Goal: Transaction & Acquisition: Purchase product/service

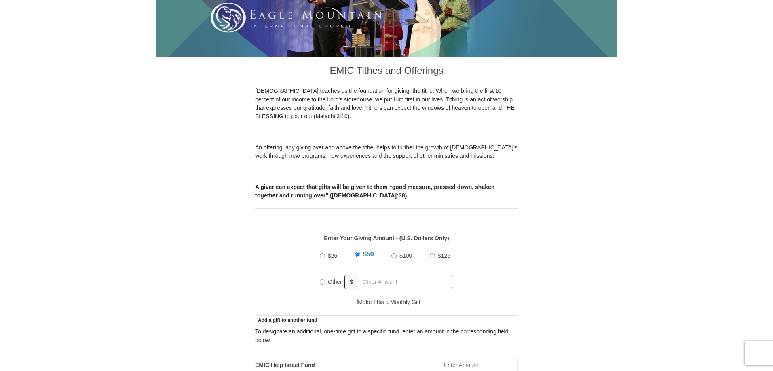
scroll to position [202, 0]
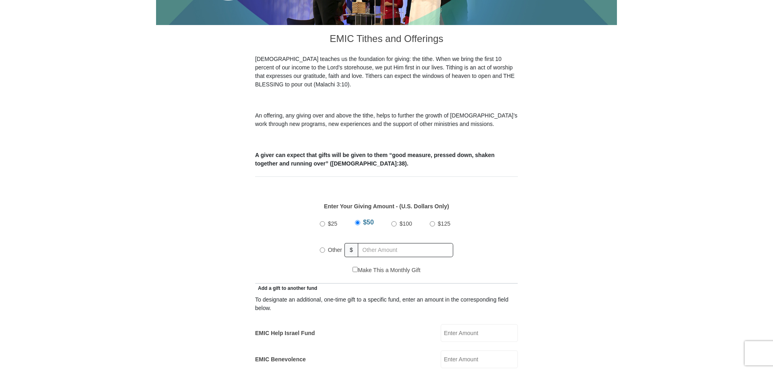
click at [323, 248] on input "Other" at bounding box center [322, 250] width 5 height 5
radio input "true"
click at [369, 243] on input "text" at bounding box center [406, 250] width 93 height 14
type input "300"
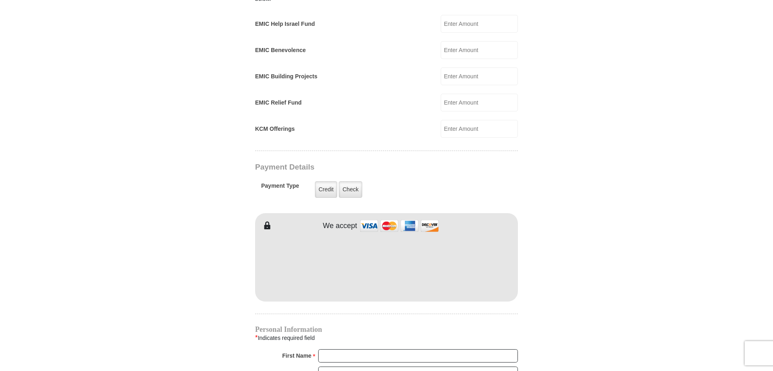
scroll to position [525, 0]
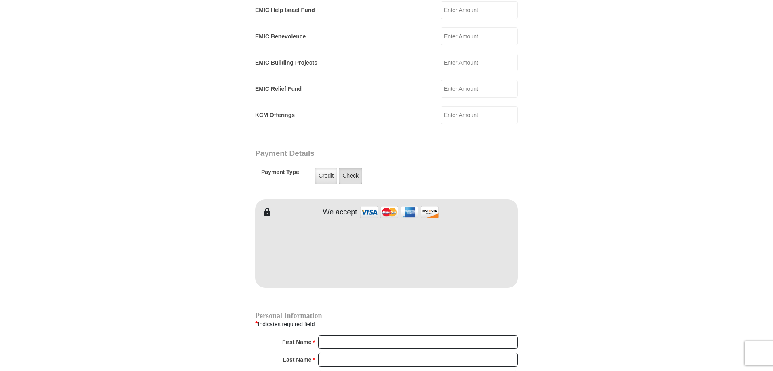
click at [352, 168] on label "Check" at bounding box center [350, 176] width 23 height 17
click at [0, 0] on input "Check" at bounding box center [0, 0] width 0 height 0
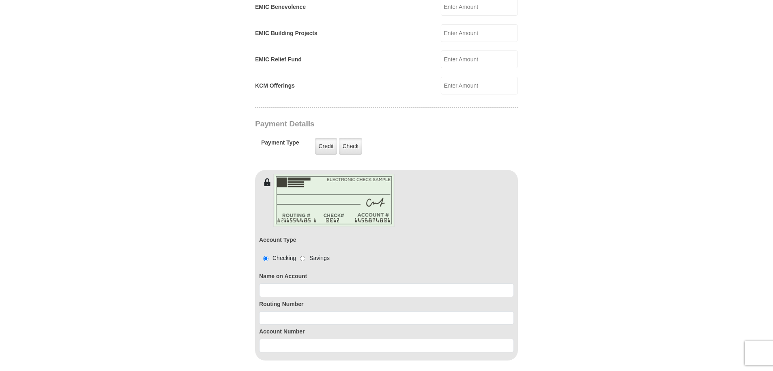
scroll to position [646, 0]
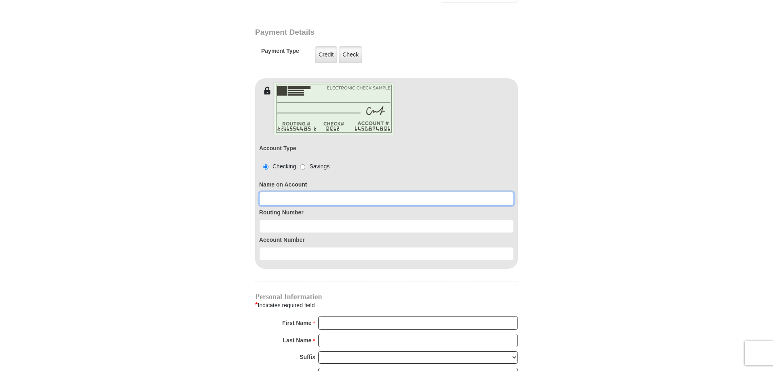
click at [291, 192] on input at bounding box center [386, 199] width 255 height 14
type input "[PERSON_NAME]"
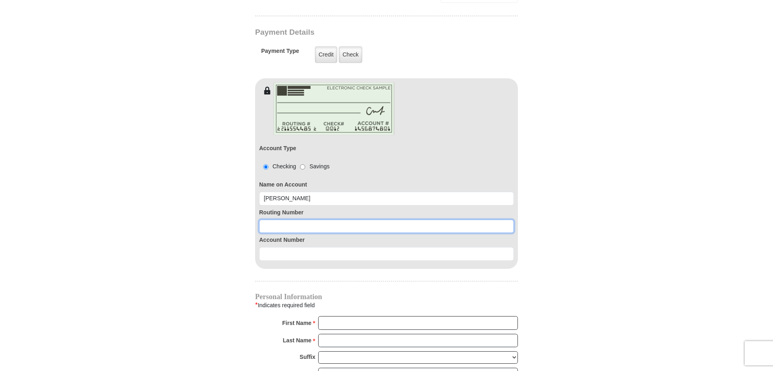
click at [276, 220] on input at bounding box center [386, 227] width 255 height 14
type input "065201530"
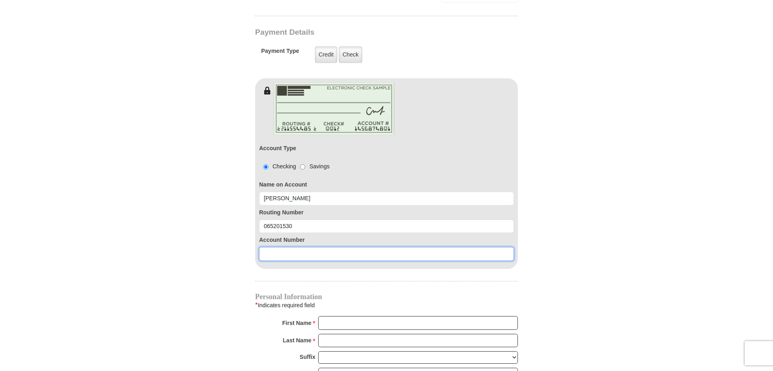
click at [288, 247] on input at bounding box center [386, 254] width 255 height 14
type input "2586533"
click at [545, 265] on form "[GEOGRAPHIC_DATA][DEMOGRAPHIC_DATA] Online Giving Because of gifts like yours, …" at bounding box center [386, 28] width 461 height 1284
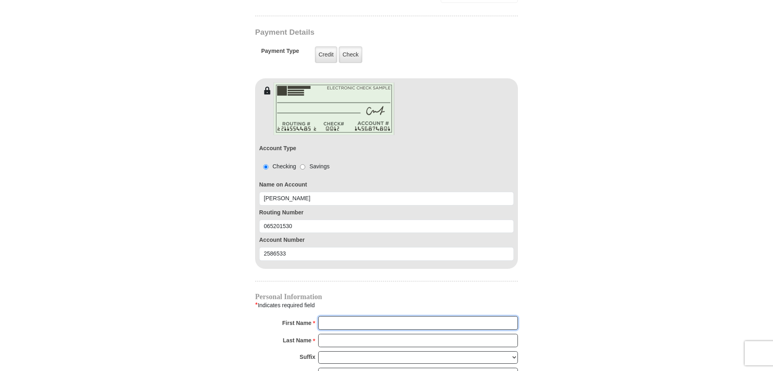
click at [343, 316] on input "First Name *" at bounding box center [418, 323] width 200 height 14
type input "[PERSON_NAME]"
type input "[EMAIL_ADDRESS][DOMAIN_NAME]"
type input "[STREET_ADDRESS][PERSON_NAME]"
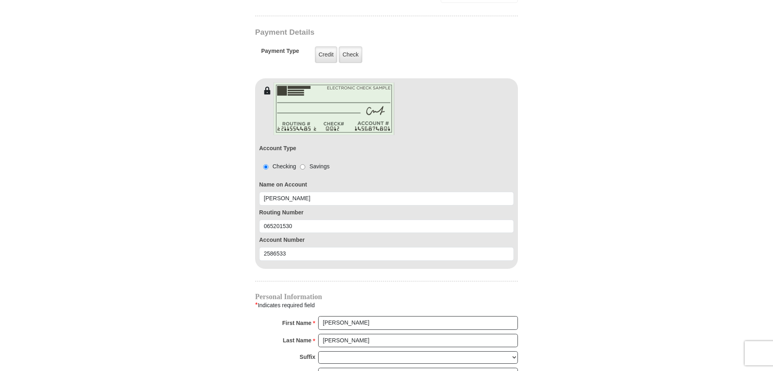
type input "[PERSON_NAME][GEOGRAPHIC_DATA]"
select select "LA"
type input "70517"
type input "3373420431"
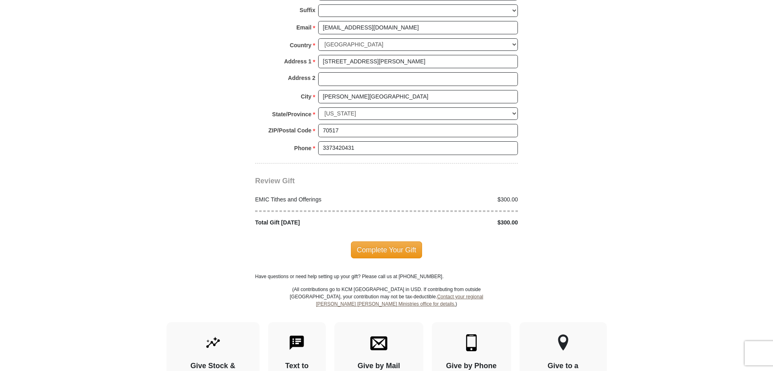
scroll to position [1010, 0]
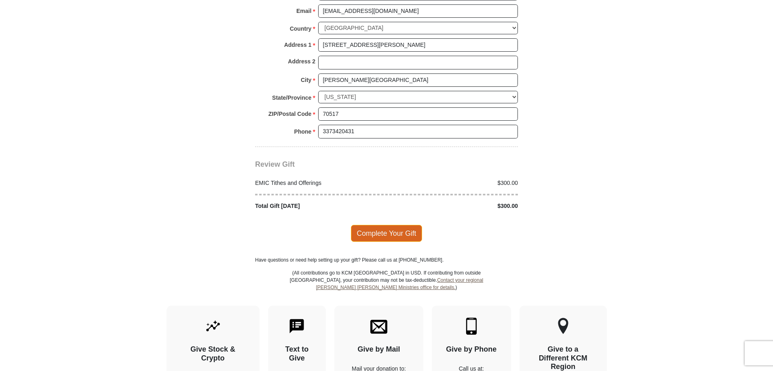
click at [383, 225] on span "Complete Your Gift" at bounding box center [387, 233] width 72 height 17
